Goal: Information Seeking & Learning: Learn about a topic

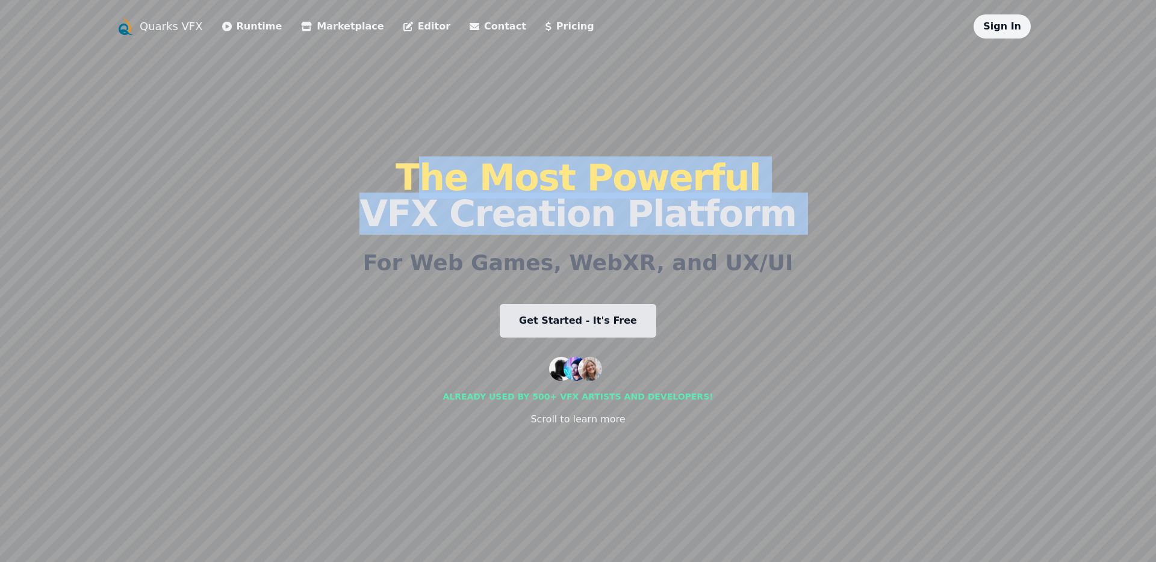
drag, startPoint x: 336, startPoint y: 188, endPoint x: 324, endPoint y: 242, distance: 55.5
click at [325, 242] on div "Quarks VFX Runtime Marketplace Editor Contact Pricing Sign In The Most Powerful…" at bounding box center [578, 280] width 925 height 533
click at [349, 220] on div "Quarks VFX Runtime Marketplace Editor Contact Pricing Sign In The Most Powerful…" at bounding box center [578, 280] width 925 height 533
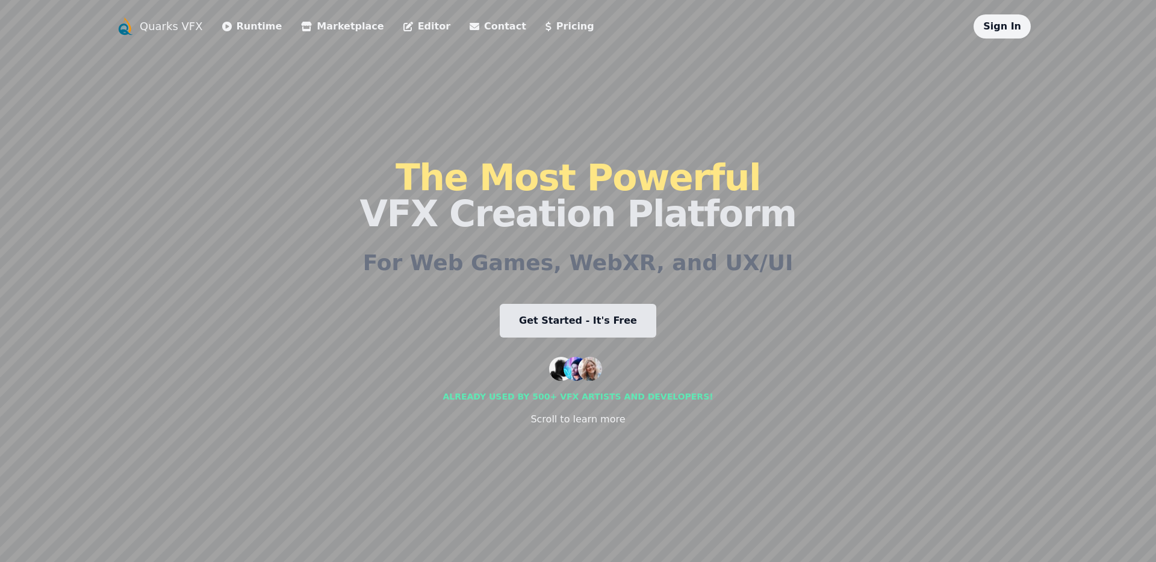
click at [347, 259] on div "Quarks VFX Runtime Marketplace Editor Contact Pricing Sign In The Most Powerful…" at bounding box center [578, 280] width 925 height 533
click at [447, 276] on div "The Most Powerful VFX Creation Platform For Web Games, WebXR, and UX/UI Get Sta…" at bounding box center [577, 293] width 436 height 509
click at [256, 33] on link "Runtime" at bounding box center [252, 26] width 60 height 14
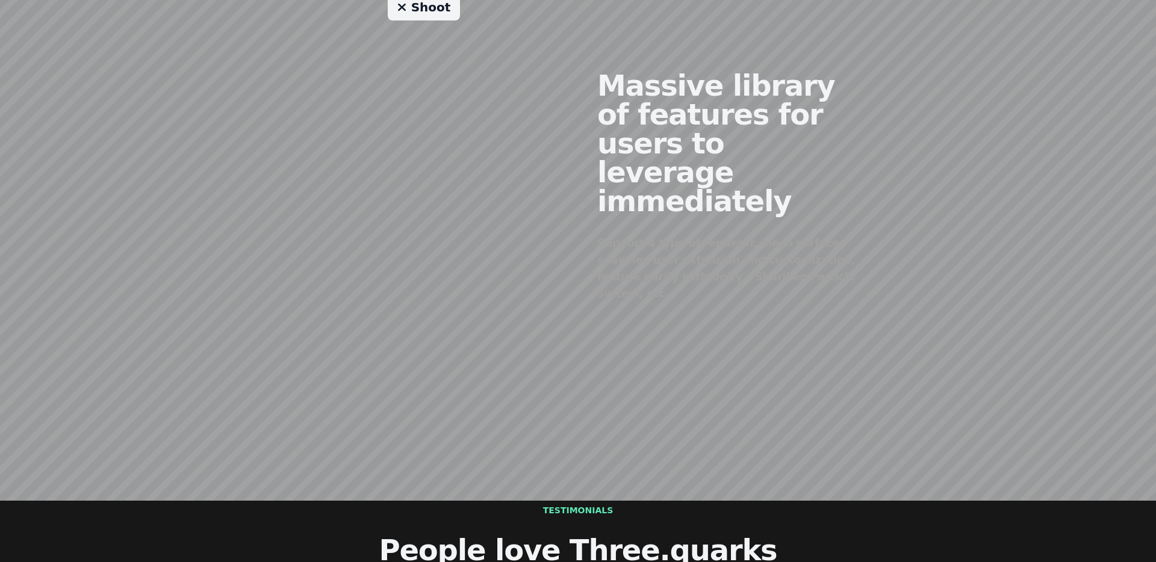
scroll to position [1005, 0]
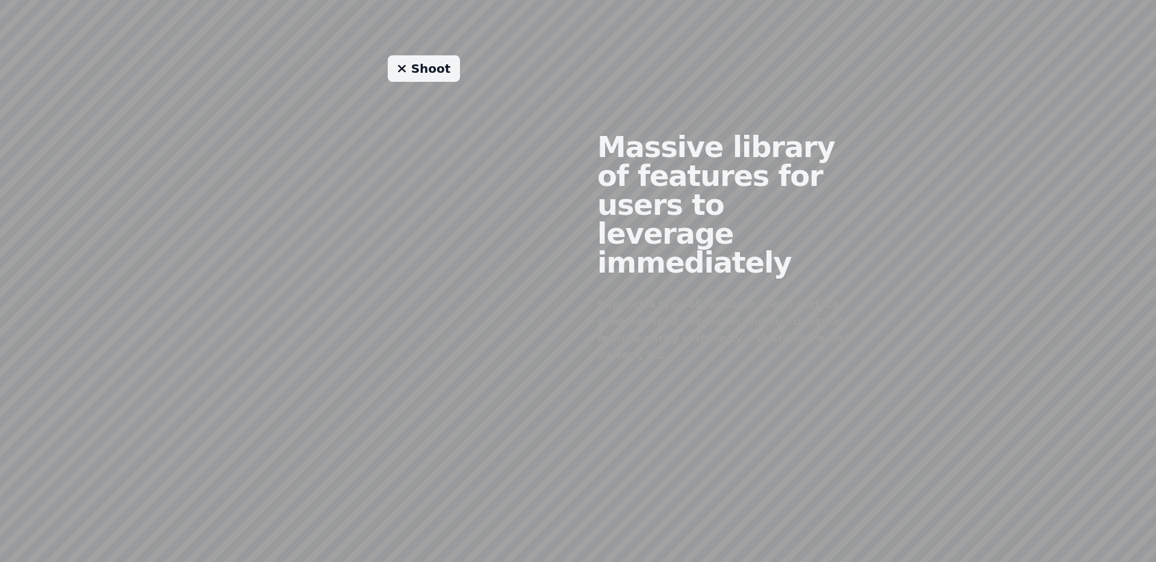
click at [396, 59] on link "Shoot" at bounding box center [424, 68] width 73 height 26
click at [413, 55] on link "Shoot" at bounding box center [424, 68] width 73 height 26
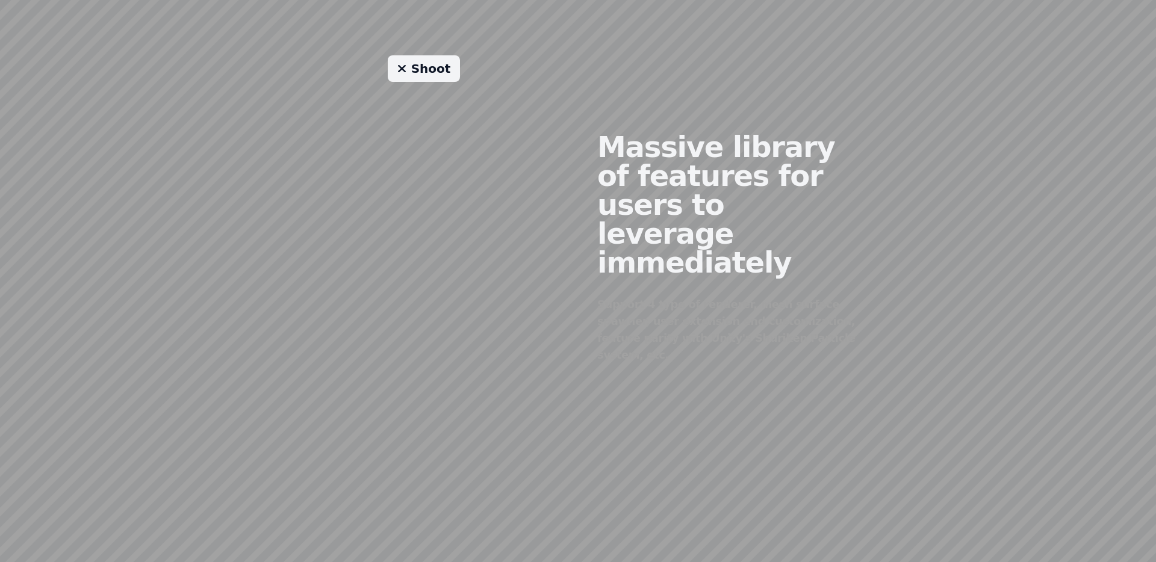
click at [413, 55] on link "Shoot" at bounding box center [424, 68] width 73 height 26
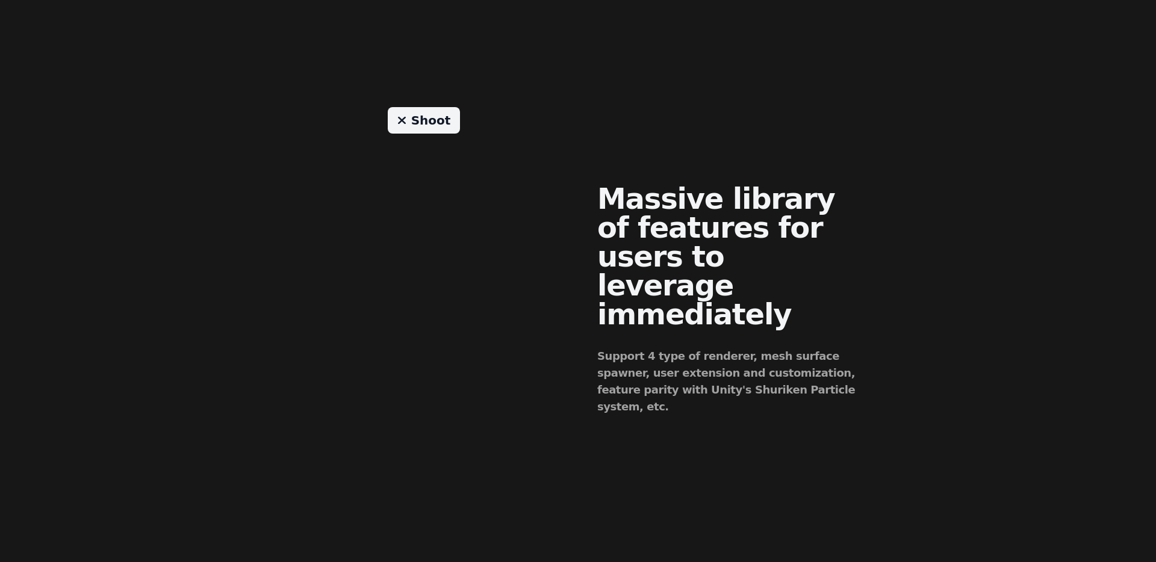
scroll to position [0, 0]
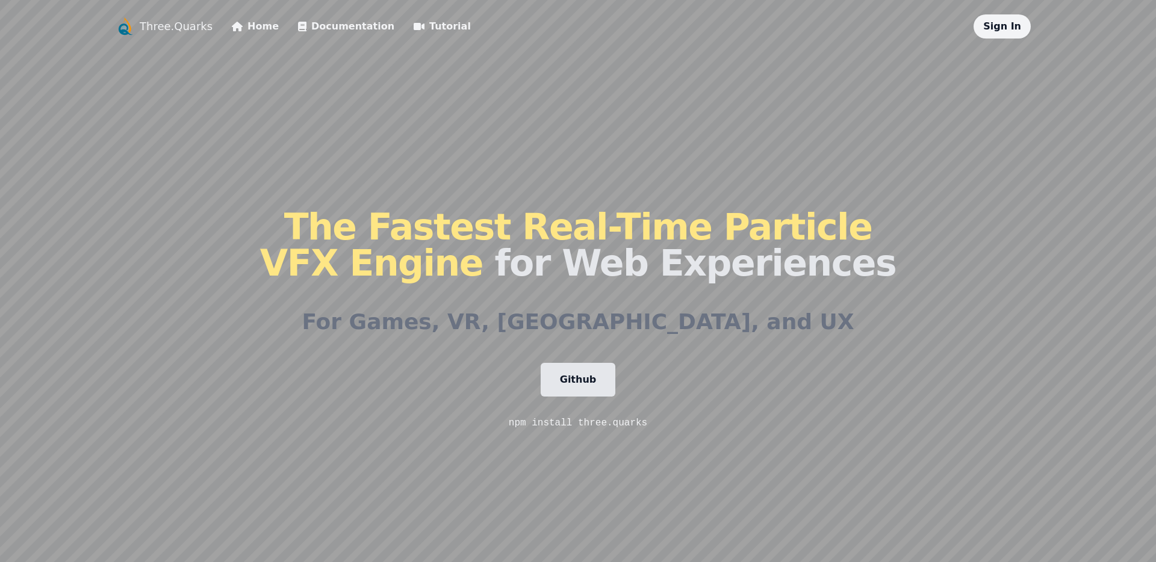
click at [414, 26] on link "Tutorial" at bounding box center [442, 26] width 57 height 14
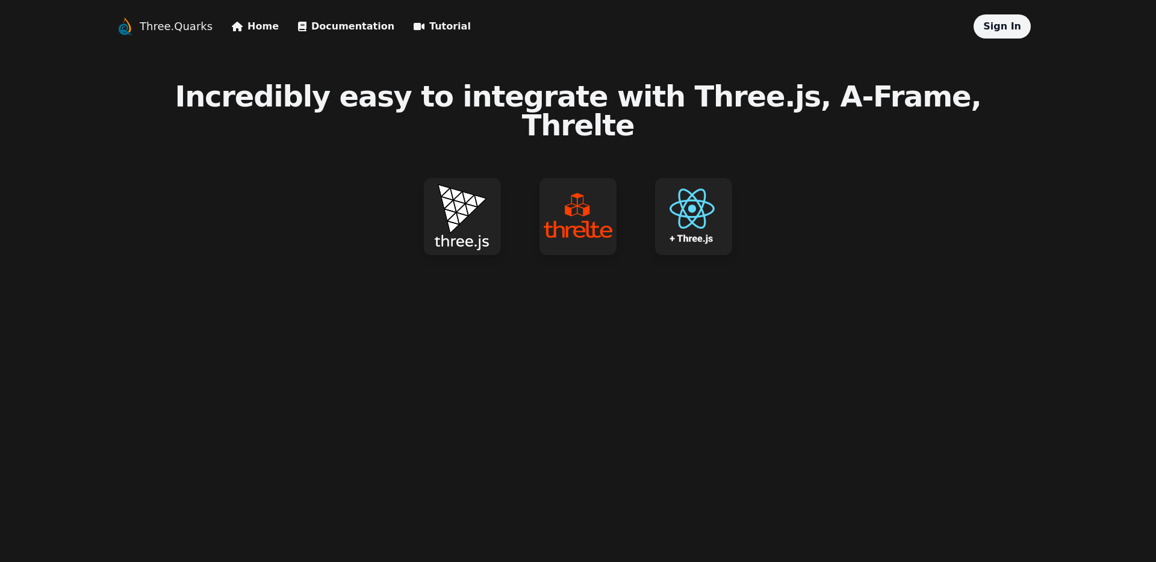
click at [489, 181] on img at bounding box center [462, 216] width 77 height 77
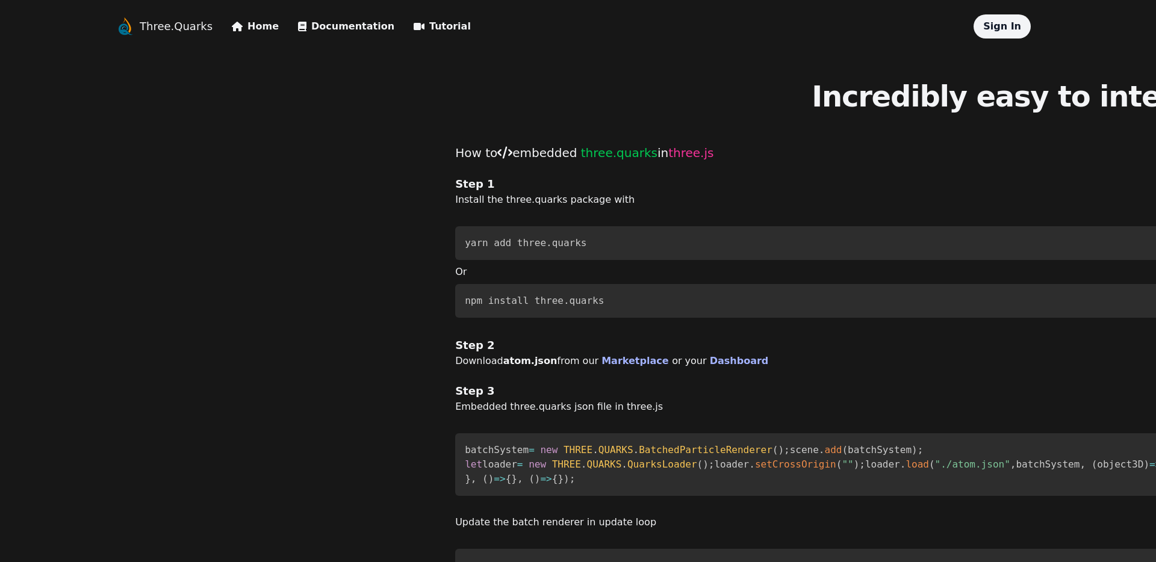
click at [465, 246] on code "yarn add three.quarks" at bounding box center [526, 242] width 122 height 11
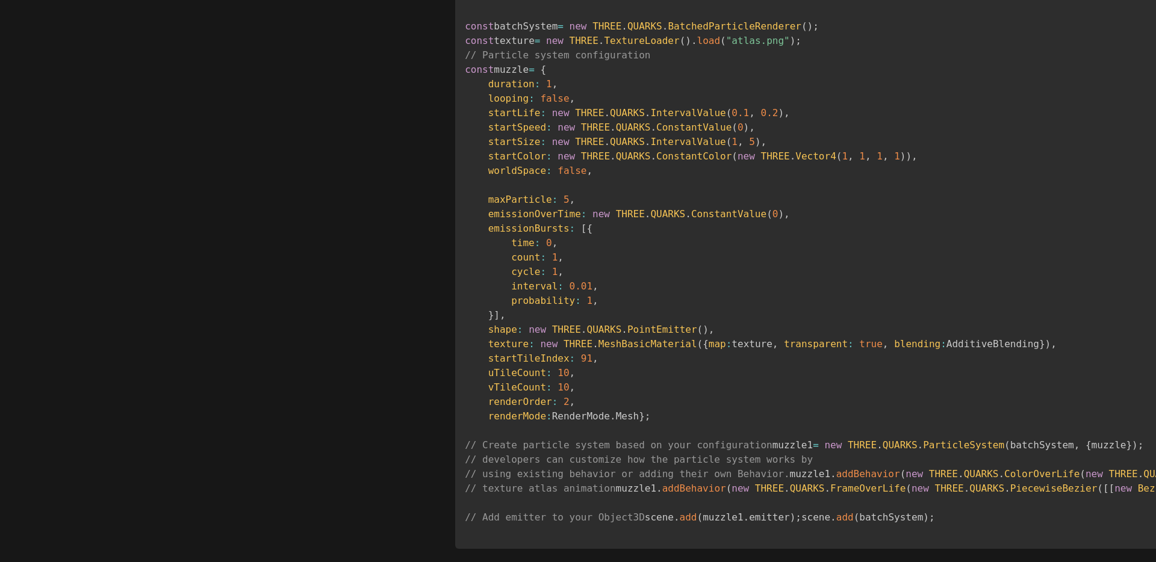
scroll to position [1227, 0]
